Goal: Check status

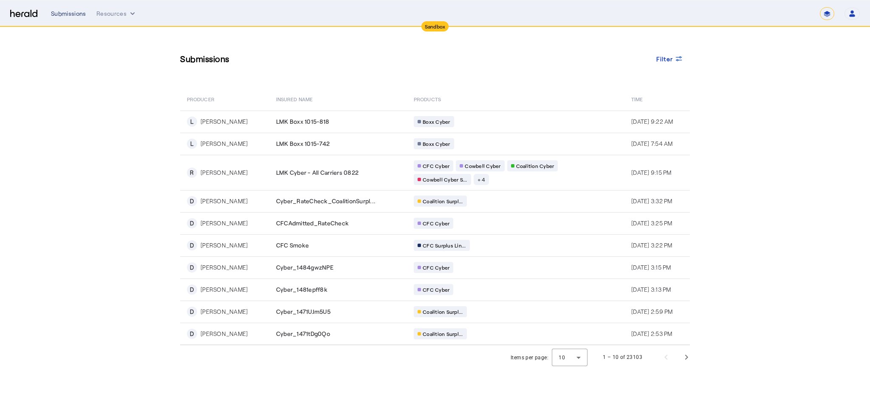
click at [72, 14] on div "Submissions" at bounding box center [68, 13] width 35 height 8
click at [70, 15] on div "Submissions" at bounding box center [68, 13] width 35 height 8
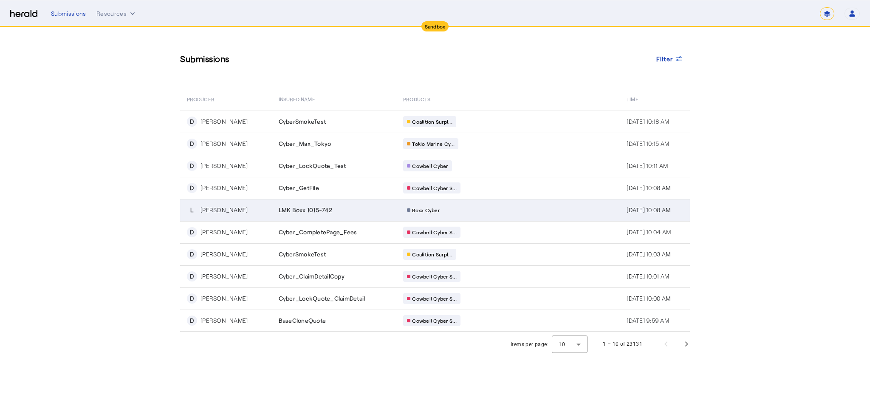
click at [218, 210] on div "[PERSON_NAME]" at bounding box center [224, 210] width 47 height 8
